Goal: Transaction & Acquisition: Purchase product/service

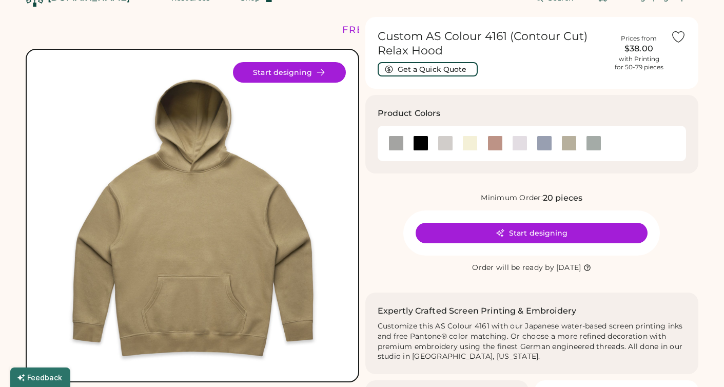
scroll to position [24, 0]
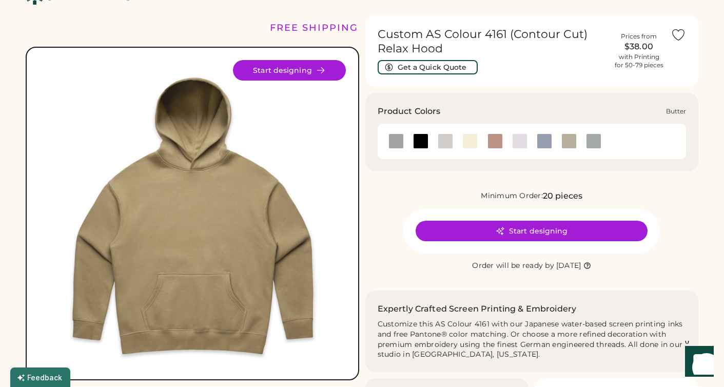
click at [464, 140] on div at bounding box center [469, 140] width 15 height 15
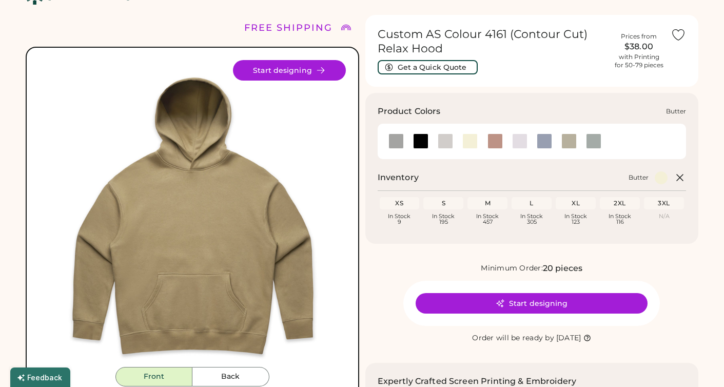
click at [473, 139] on div at bounding box center [469, 140] width 15 height 15
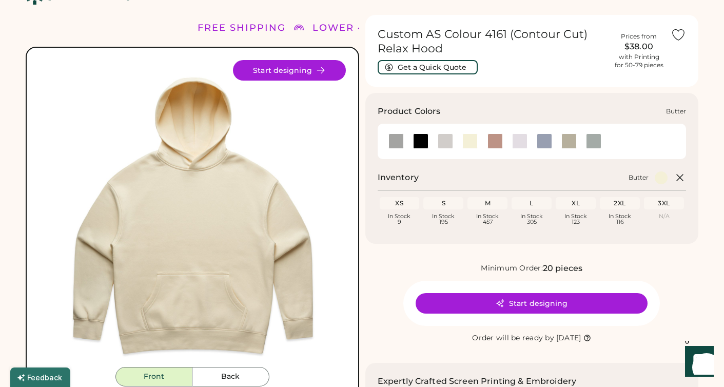
click at [471, 139] on div at bounding box center [469, 140] width 15 height 15
click at [564, 143] on div at bounding box center [568, 140] width 15 height 15
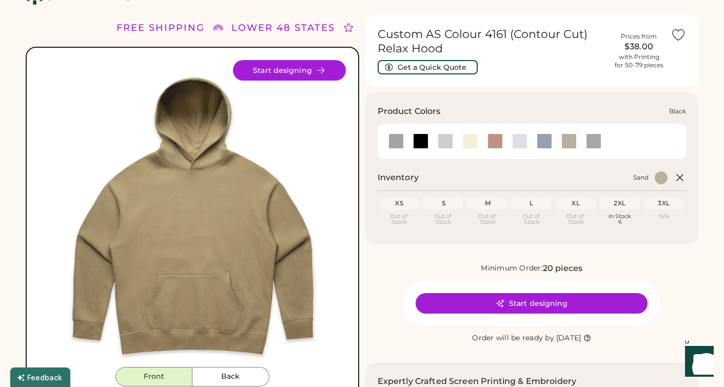
click at [418, 140] on div at bounding box center [420, 140] width 15 height 15
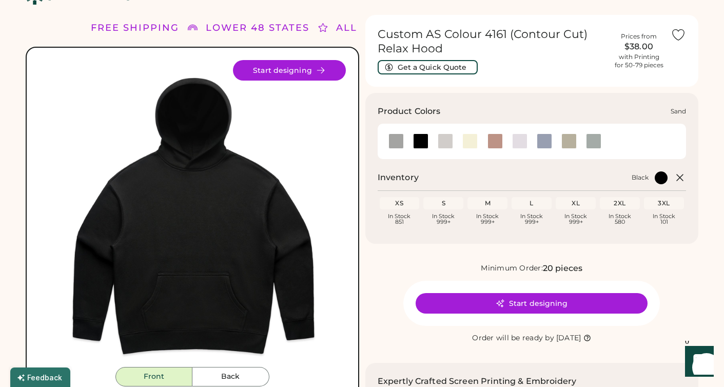
click at [571, 142] on div at bounding box center [568, 140] width 15 height 15
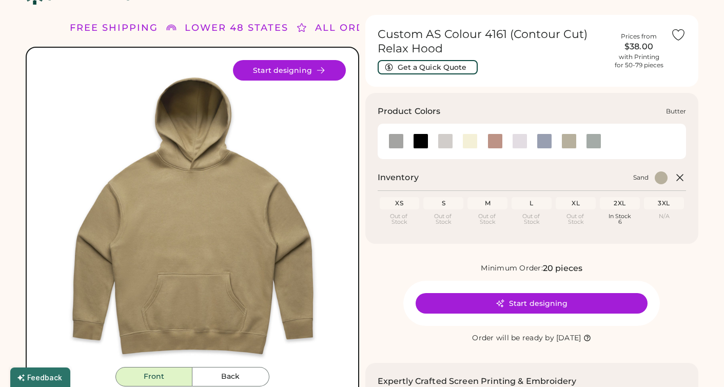
click at [476, 145] on div at bounding box center [469, 140] width 15 height 15
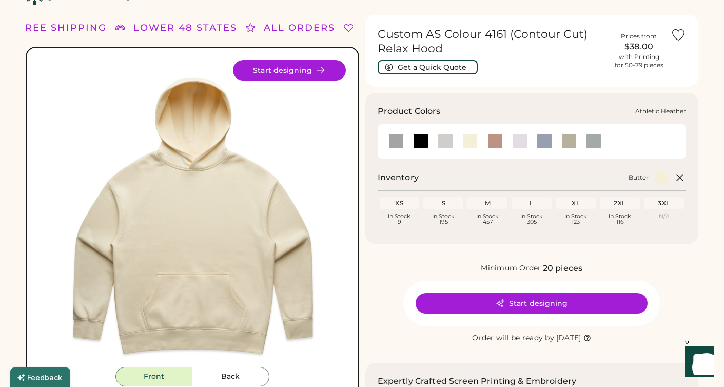
click at [399, 141] on div at bounding box center [395, 140] width 15 height 15
click at [471, 140] on div at bounding box center [469, 140] width 15 height 15
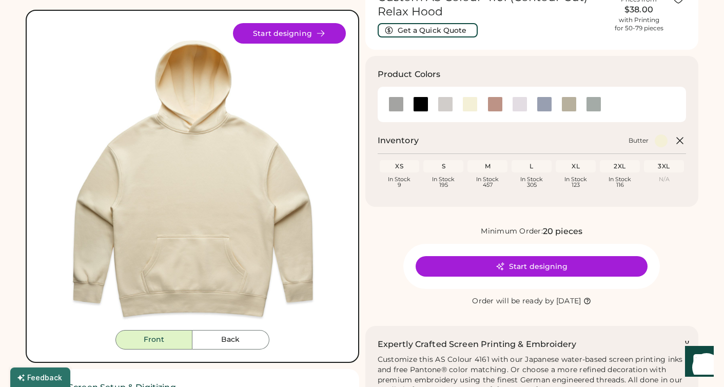
scroll to position [63, 0]
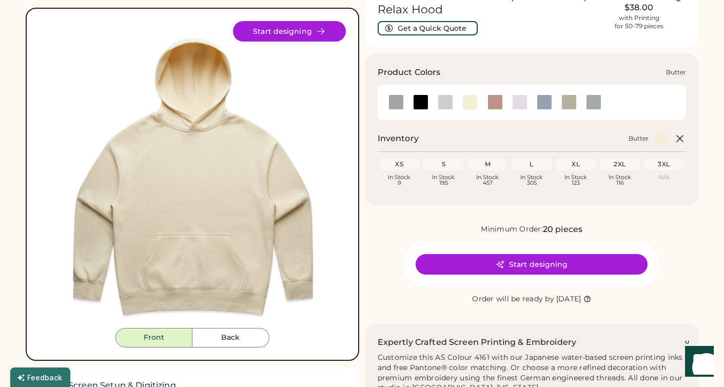
click at [468, 100] on div at bounding box center [469, 101] width 15 height 15
click at [296, 161] on img at bounding box center [192, 174] width 307 height 307
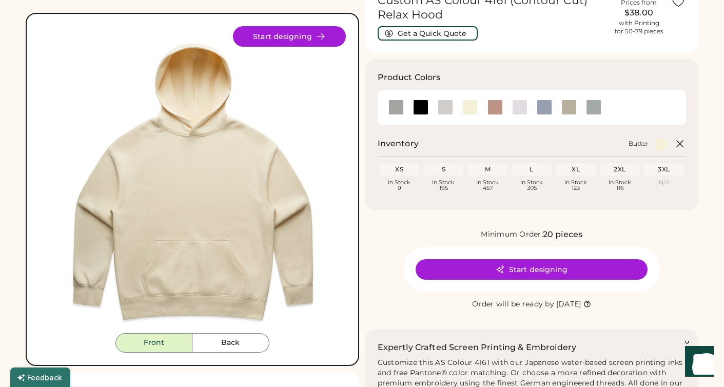
scroll to position [72, 0]
